Goal: Task Accomplishment & Management: Manage account settings

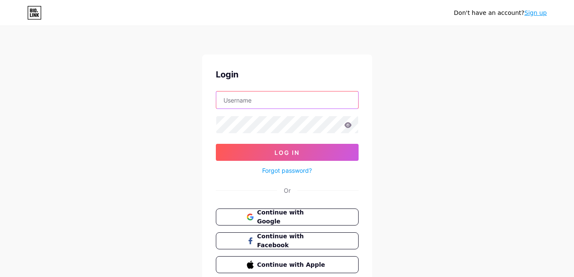
click at [250, 105] on input "text" at bounding box center [287, 99] width 142 height 17
paste input "1and2mortages"
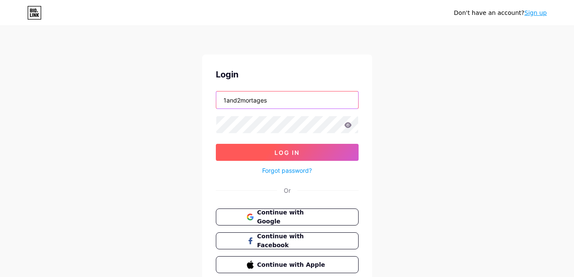
type input "1and2mortages"
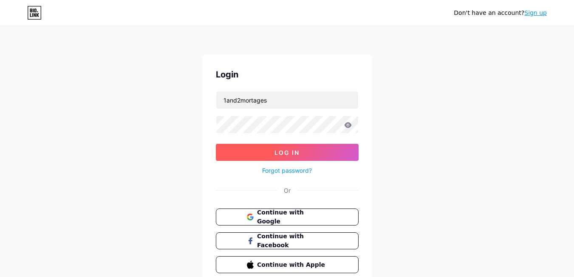
click at [254, 152] on button "Log In" at bounding box center [287, 152] width 143 height 17
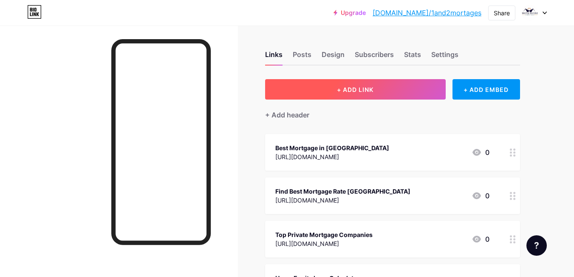
click at [356, 86] on span "+ ADD LINK" at bounding box center [355, 89] width 37 height 7
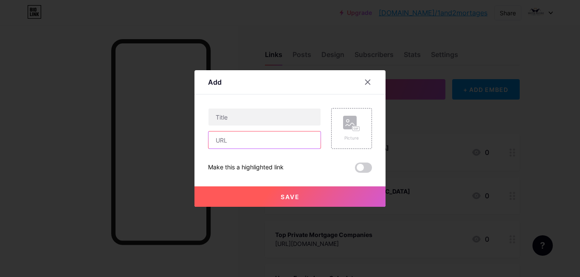
click at [230, 141] on input "text" at bounding box center [265, 139] width 112 height 17
paste input "[URL][DOMAIN_NAME]"
type input "[URL][DOMAIN_NAME]"
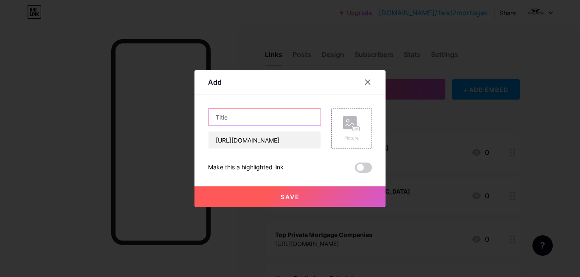
click at [240, 122] on input "text" at bounding box center [265, 116] width 112 height 17
paste input "Private Equity Mortgage Lending"
type input "Private Equity Mortgage Lending"
click at [310, 197] on button "Save" at bounding box center [290, 196] width 191 height 20
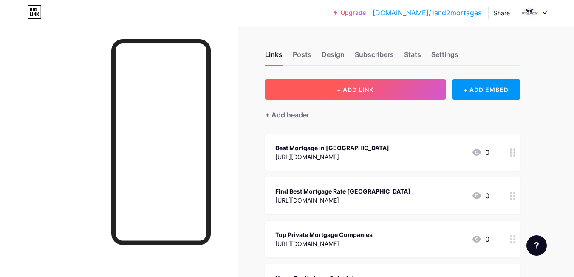
click at [375, 91] on button "+ ADD LINK" at bounding box center [355, 89] width 181 height 20
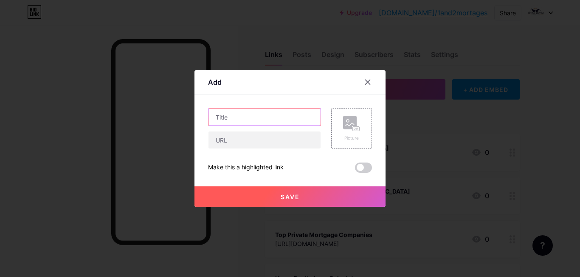
click at [229, 114] on input "text" at bounding box center [265, 116] width 112 height 17
paste input "Private Lending Personal Loans"
type input "Private Lending Personal Loans"
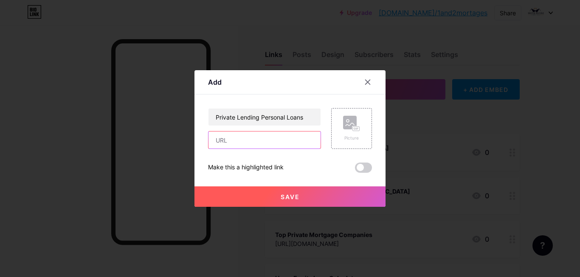
click at [229, 138] on input "text" at bounding box center [265, 139] width 112 height 17
paste input "[URL][DOMAIN_NAME]"
type input "[URL][DOMAIN_NAME]"
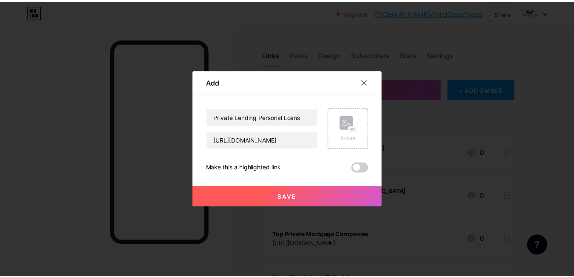
scroll to position [0, 0]
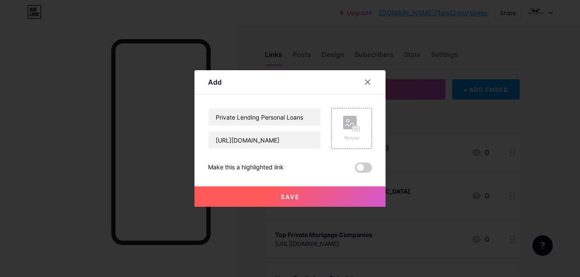
click at [277, 194] on button "Save" at bounding box center [290, 196] width 191 height 20
